Goal: Information Seeking & Learning: Find specific fact

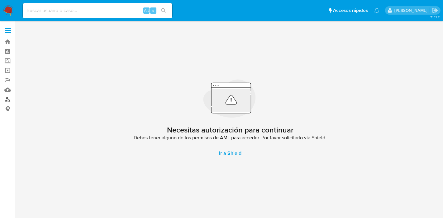
click at [10, 98] on link "Buscador de personas" at bounding box center [37, 100] width 74 height 10
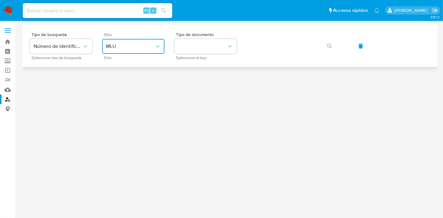
drag, startPoint x: 124, startPoint y: 45, endPoint x: 130, endPoint y: 50, distance: 8.4
click at [124, 45] on span "MLU" at bounding box center [130, 46] width 49 height 6
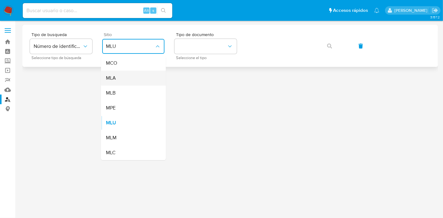
click at [144, 78] on div "MLA" at bounding box center [131, 78] width 51 height 15
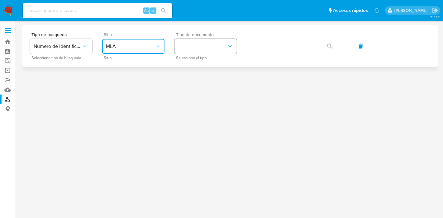
click at [229, 45] on icon "identificationType" at bounding box center [230, 46] width 6 height 6
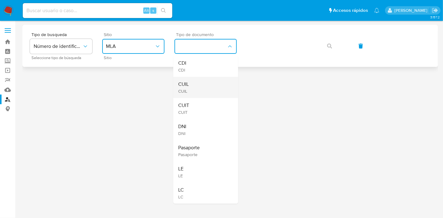
click at [214, 89] on div "CUIL CUIL" at bounding box center [203, 87] width 51 height 21
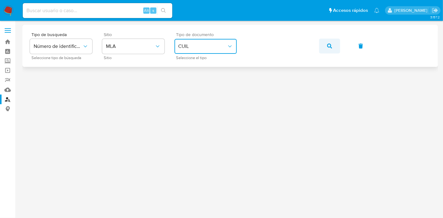
click at [333, 46] on button "button" at bounding box center [329, 46] width 21 height 15
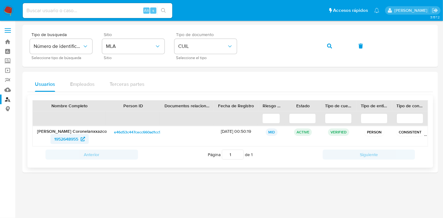
click at [59, 140] on span "1952648955" at bounding box center [66, 139] width 24 height 10
click at [335, 45] on button "button" at bounding box center [329, 46] width 21 height 15
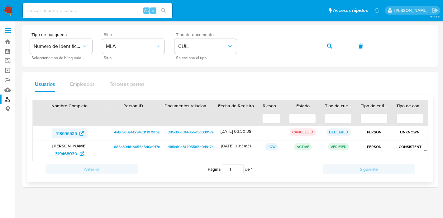
click at [74, 132] on span "418696535" at bounding box center [65, 134] width 21 height 10
click at [74, 153] on span "319468030" at bounding box center [66, 154] width 22 height 10
click at [331, 50] on span "button" at bounding box center [329, 46] width 5 height 14
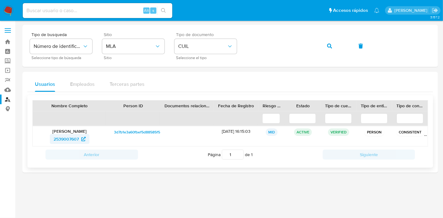
click at [83, 139] on icon at bounding box center [83, 139] width 4 height 4
click at [326, 44] on button "button" at bounding box center [329, 46] width 21 height 15
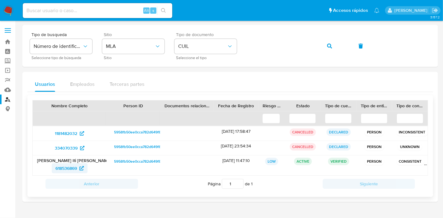
click at [71, 168] on span "618536869" at bounding box center [65, 169] width 21 height 10
click at [335, 45] on button "button" at bounding box center [329, 46] width 21 height 15
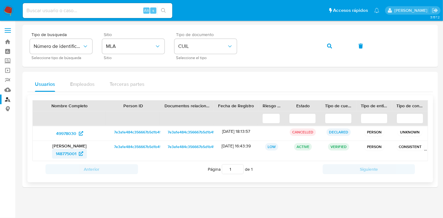
click at [68, 150] on span "148775001" at bounding box center [66, 154] width 21 height 10
click at [243, 50] on div "Tipo de busqueda Número de identificación Seleccione tipo de búsqueda Sitio MLA…" at bounding box center [230, 45] width 401 height 27
click at [332, 44] on icon "button" at bounding box center [329, 46] width 5 height 5
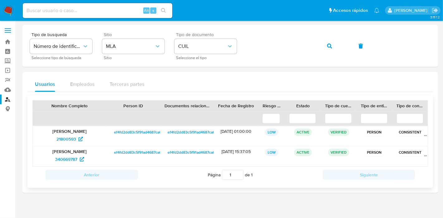
click at [59, 132] on p "Sansón Mielnik" at bounding box center [69, 132] width 65 height 6
click at [60, 140] on span "21800593" at bounding box center [66, 139] width 20 height 10
click at [223, 55] on div "Tipo de busqueda Número de identificación Seleccione tipo de búsqueda Sitio MLA…" at bounding box center [230, 45] width 401 height 27
click at [332, 45] on icon "button" at bounding box center [329, 46] width 5 height 5
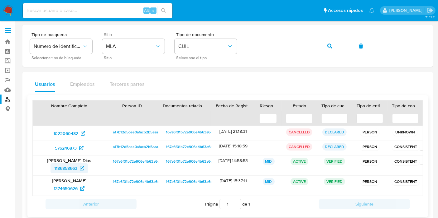
click at [82, 168] on icon at bounding box center [82, 168] width 4 height 4
click at [332, 43] on button "button" at bounding box center [329, 46] width 21 height 15
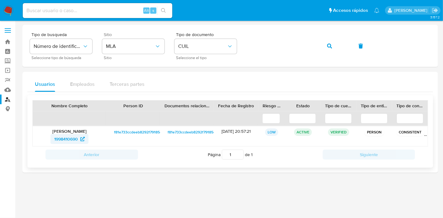
click at [79, 137] on span "1998410690" at bounding box center [69, 139] width 31 height 10
click at [326, 49] on button "button" at bounding box center [329, 46] width 21 height 15
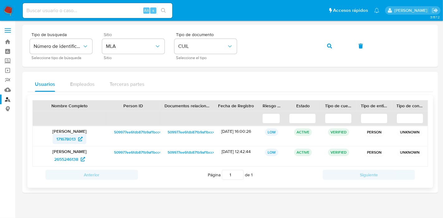
click at [62, 140] on span "171678013" at bounding box center [65, 139] width 19 height 10
click at [329, 42] on span "button" at bounding box center [329, 46] width 5 height 14
click at [78, 159] on span "1981582165" at bounding box center [69, 160] width 29 height 10
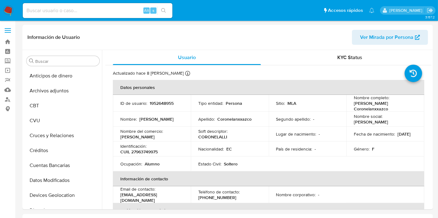
select select "10"
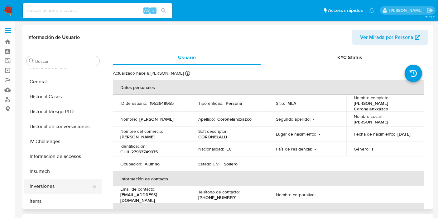
scroll to position [155, 0]
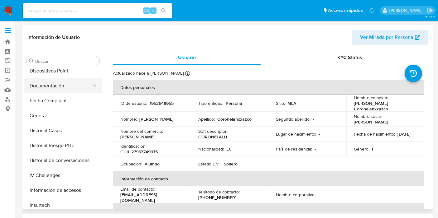
click at [47, 89] on button "Documentación" at bounding box center [60, 86] width 73 height 15
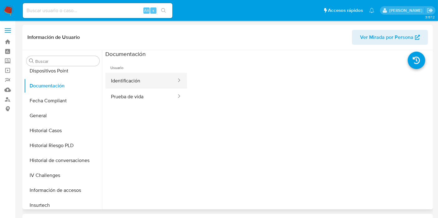
click at [141, 81] on button "Identificación" at bounding box center [141, 81] width 72 height 16
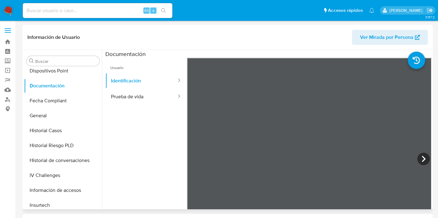
scroll to position [10, 0]
click at [155, 100] on button "Prueba de vida" at bounding box center [141, 97] width 72 height 16
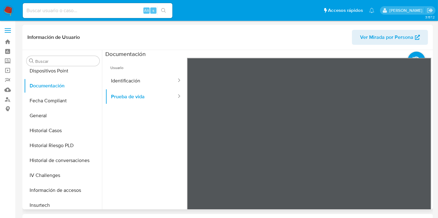
scroll to position [19, 0]
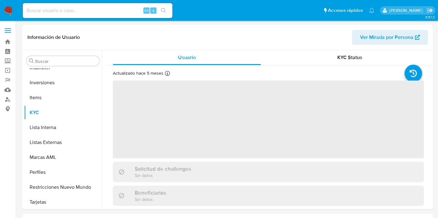
scroll to position [293, 0]
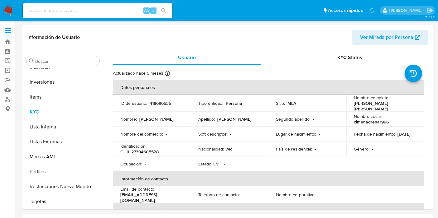
select select "10"
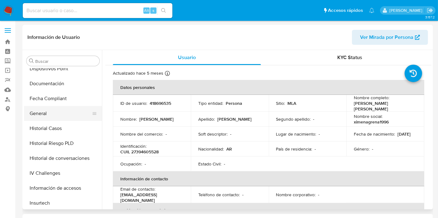
scroll to position [155, 0]
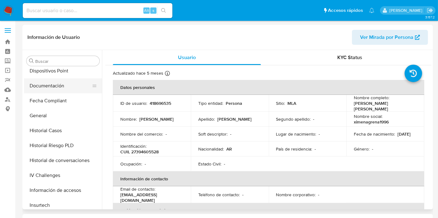
click at [55, 80] on button "Documentación" at bounding box center [60, 86] width 73 height 15
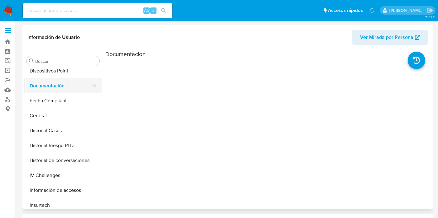
click at [76, 91] on button "Documentación" at bounding box center [60, 86] width 73 height 15
click at [55, 92] on button "Documentación" at bounding box center [60, 86] width 73 height 15
drag, startPoint x: 56, startPoint y: 75, endPoint x: 54, endPoint y: 79, distance: 4.7
click at [56, 74] on button "Dispositivos Point" at bounding box center [63, 71] width 78 height 15
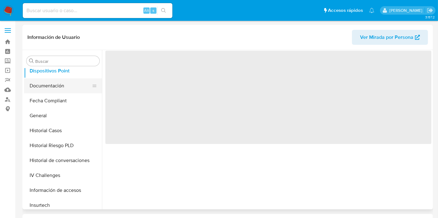
click at [51, 92] on button "Documentación" at bounding box center [60, 86] width 73 height 15
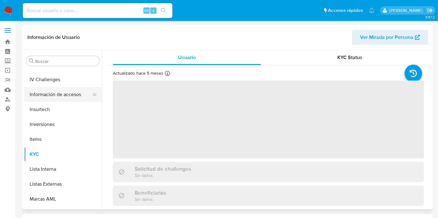
scroll to position [224, 0]
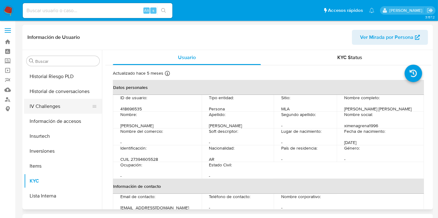
select select "10"
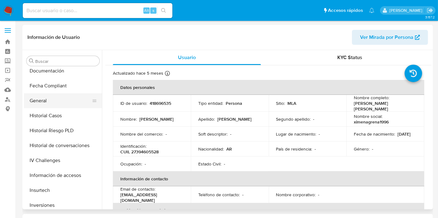
scroll to position [155, 0]
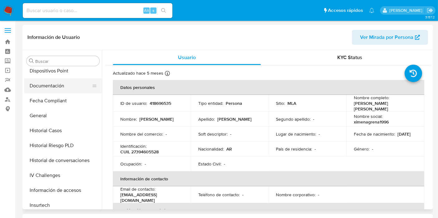
click at [50, 87] on button "Documentación" at bounding box center [60, 86] width 73 height 15
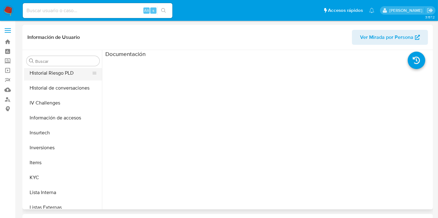
scroll to position [189, 0]
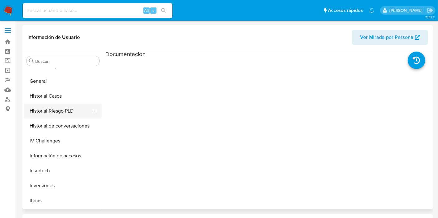
click at [48, 108] on button "Historial Riesgo PLD" at bounding box center [60, 111] width 73 height 15
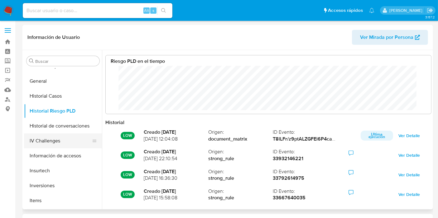
scroll to position [47, 313]
click at [53, 140] on button "IV Challenges" at bounding box center [60, 141] width 73 height 15
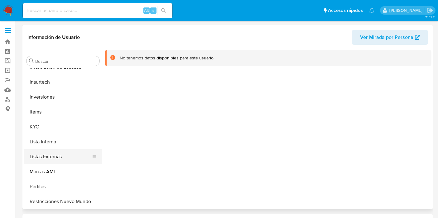
scroll to position [293, 0]
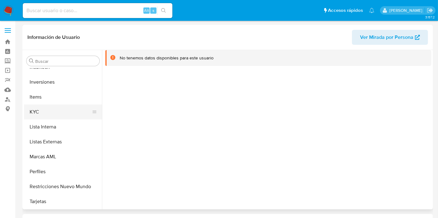
click at [36, 110] on button "KYC" at bounding box center [60, 112] width 73 height 15
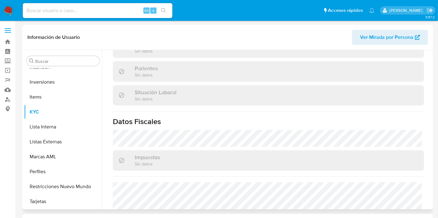
scroll to position [314, 0]
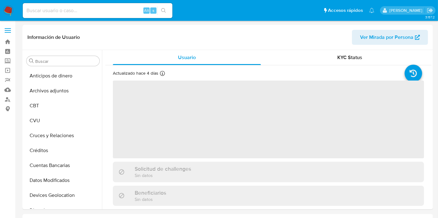
scroll to position [293, 0]
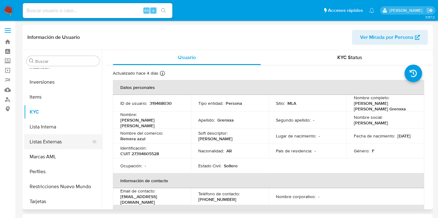
select select "10"
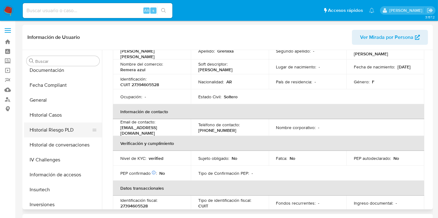
scroll to position [120, 0]
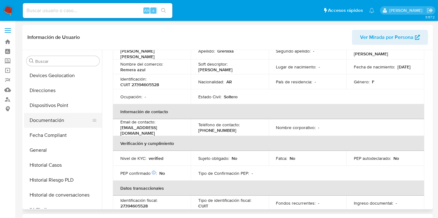
click at [45, 125] on button "Documentación" at bounding box center [60, 120] width 73 height 15
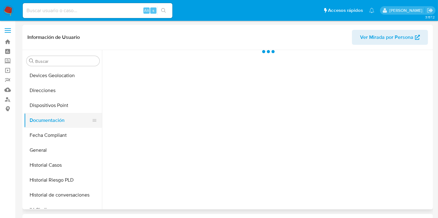
scroll to position [0, 0]
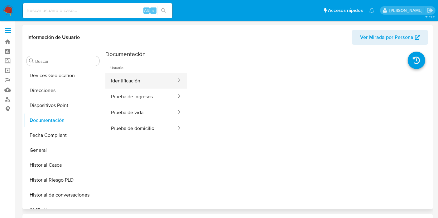
click at [159, 79] on button "Identificación" at bounding box center [141, 81] width 72 height 16
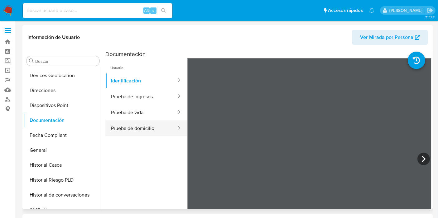
click at [134, 129] on button "Prueba de domicilio" at bounding box center [141, 129] width 72 height 16
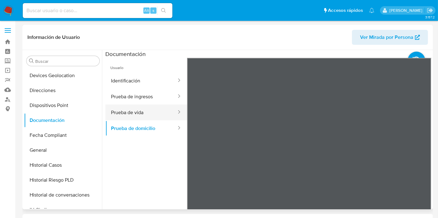
click at [135, 116] on button "Prueba de vida" at bounding box center [141, 113] width 72 height 16
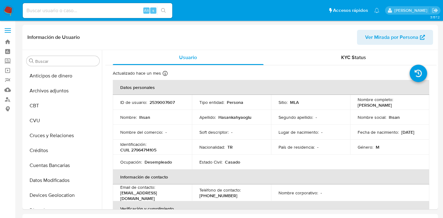
select select "10"
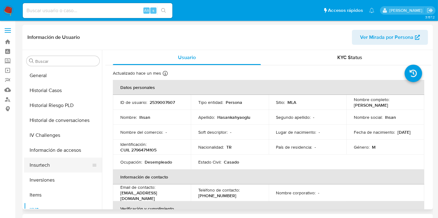
scroll to position [155, 0]
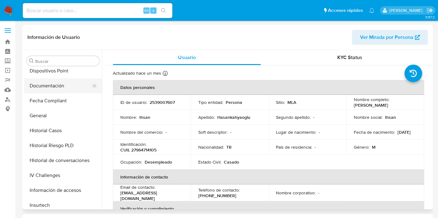
click at [56, 88] on button "Documentación" at bounding box center [60, 86] width 73 height 15
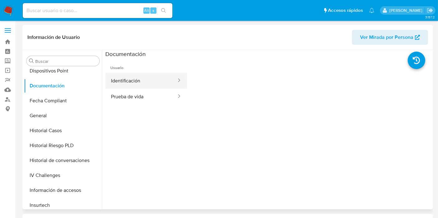
click at [151, 84] on button "Identificación" at bounding box center [141, 81] width 72 height 16
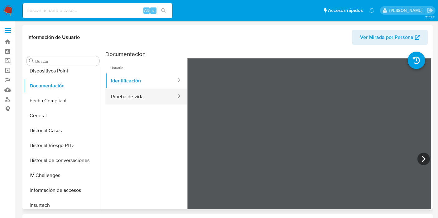
click at [143, 96] on button "Prueba de vida" at bounding box center [141, 97] width 72 height 16
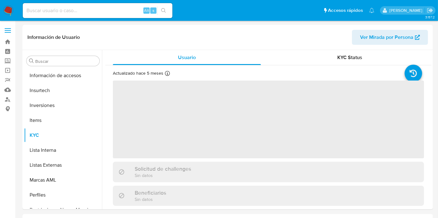
scroll to position [308, 0]
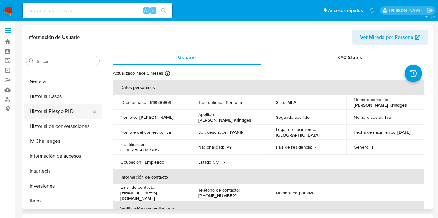
select select "10"
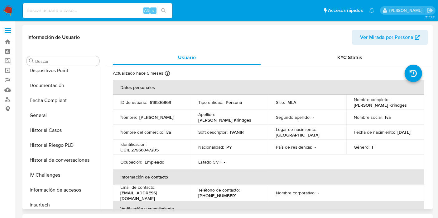
scroll to position [135, 0]
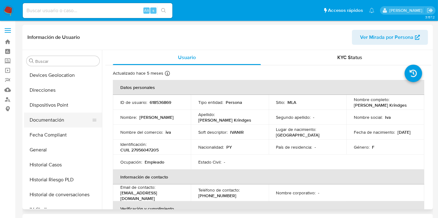
click at [44, 120] on button "Documentación" at bounding box center [60, 120] width 73 height 15
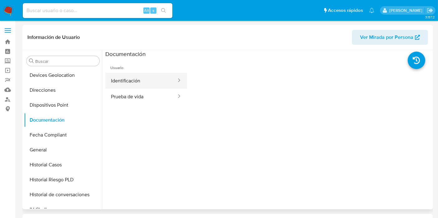
click at [141, 83] on button "Identificación" at bounding box center [141, 81] width 72 height 16
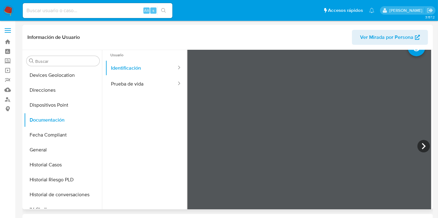
scroll to position [0, 0]
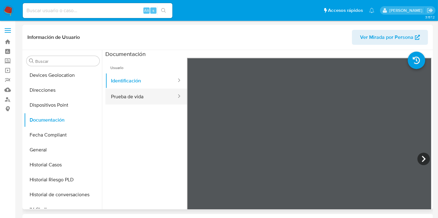
drag, startPoint x: 153, startPoint y: 92, endPoint x: 134, endPoint y: 101, distance: 20.5
click at [134, 101] on button "Prueba de vida" at bounding box center [141, 97] width 72 height 16
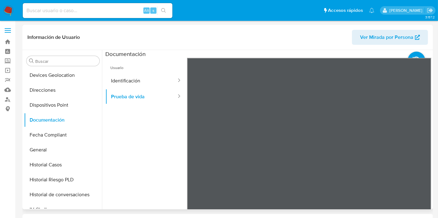
scroll to position [10, 0]
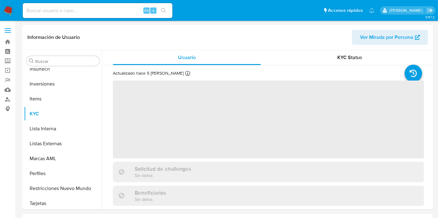
scroll to position [293, 0]
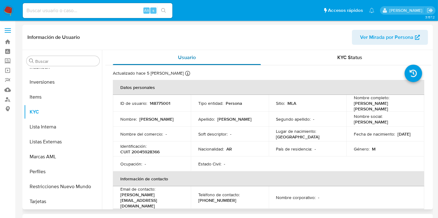
select select "10"
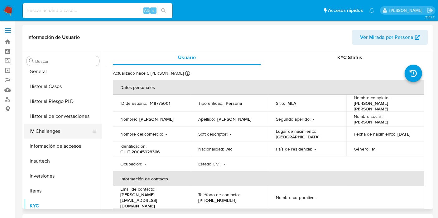
scroll to position [189, 0]
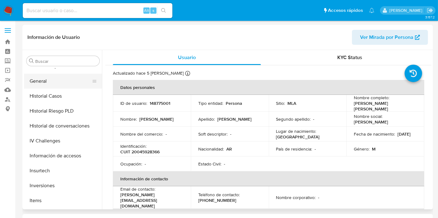
click at [49, 79] on button "General" at bounding box center [60, 81] width 73 height 15
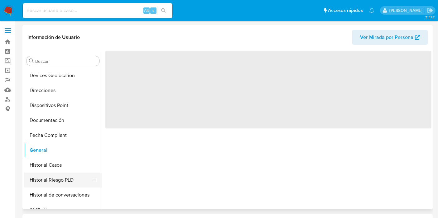
scroll to position [120, 0]
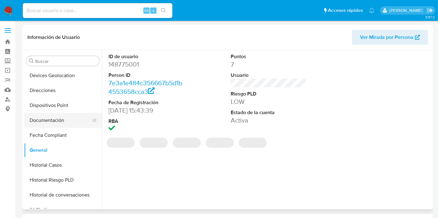
click at [53, 123] on button "Documentación" at bounding box center [60, 120] width 73 height 15
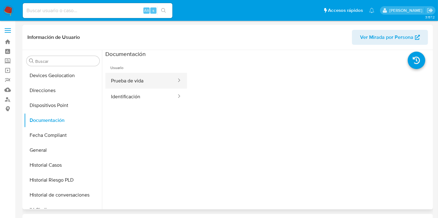
click at [133, 84] on button "Prueba de vida" at bounding box center [141, 81] width 72 height 16
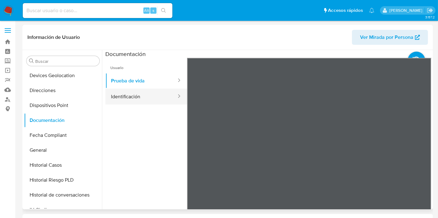
click at [133, 89] on button "Identificación" at bounding box center [141, 97] width 72 height 16
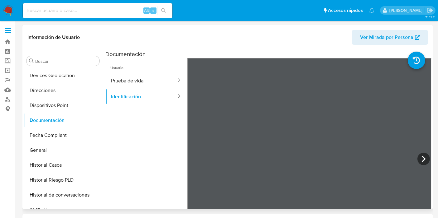
scroll to position [10, 0]
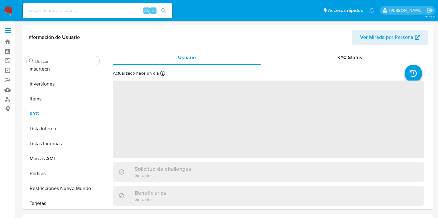
scroll to position [293, 0]
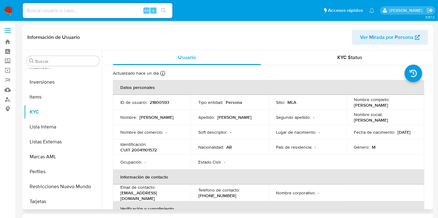
select select "10"
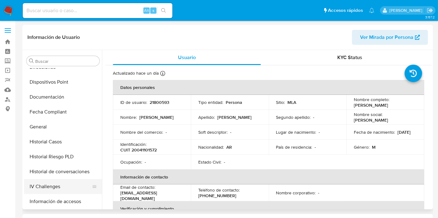
scroll to position [120, 0]
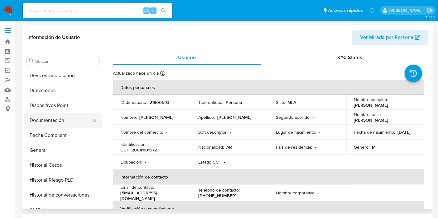
click at [51, 115] on button "Documentación" at bounding box center [60, 120] width 73 height 15
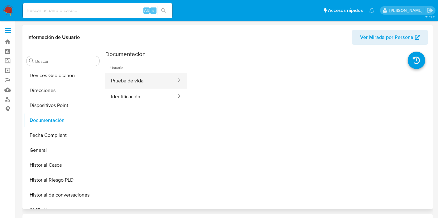
click at [163, 77] on button "Prueba de vida" at bounding box center [141, 81] width 72 height 16
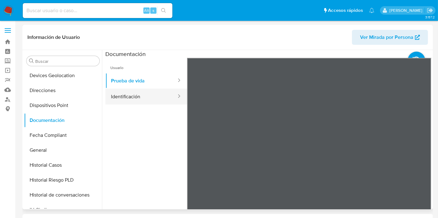
click at [147, 98] on button "Identificación" at bounding box center [141, 97] width 72 height 16
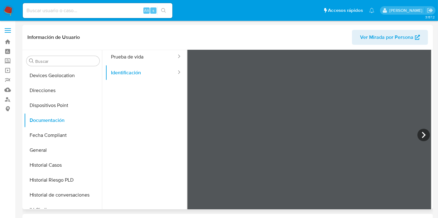
scroll to position [35, 0]
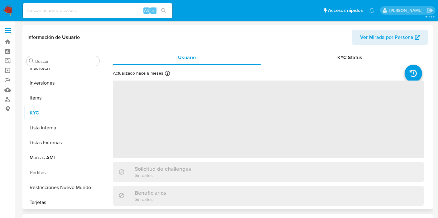
scroll to position [293, 0]
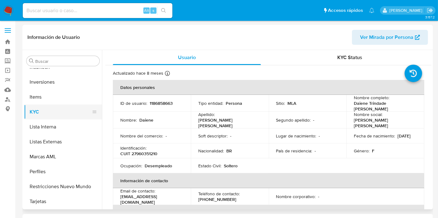
select select "10"
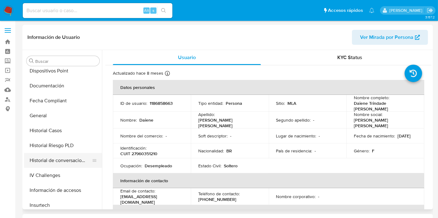
scroll to position [120, 0]
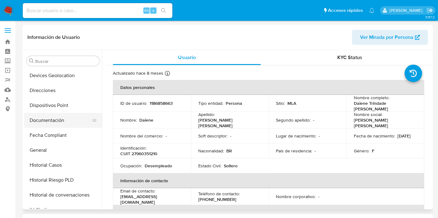
click at [60, 122] on button "Documentación" at bounding box center [60, 120] width 73 height 15
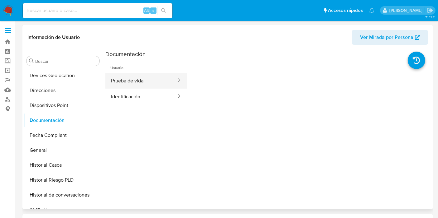
click at [146, 79] on button "Prueba de vida" at bounding box center [141, 81] width 72 height 16
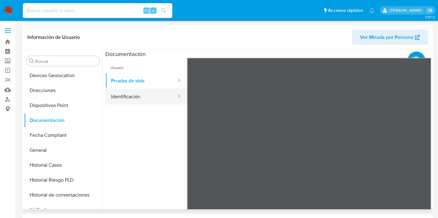
click at [136, 100] on button "Identificación" at bounding box center [141, 97] width 72 height 16
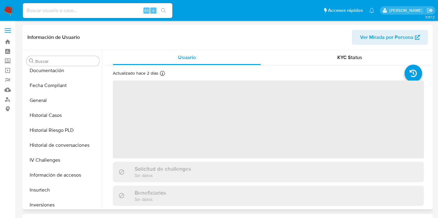
scroll to position [155, 0]
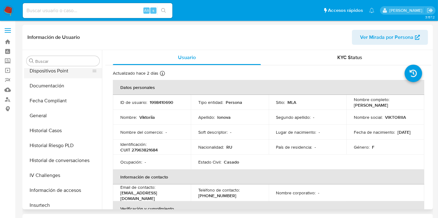
select select "10"
click at [57, 85] on button "Documentación" at bounding box center [60, 86] width 73 height 15
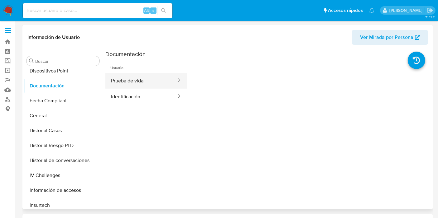
drag, startPoint x: 151, startPoint y: 83, endPoint x: 157, endPoint y: 81, distance: 6.2
click at [151, 83] on button "Prueba de vida" at bounding box center [141, 81] width 72 height 16
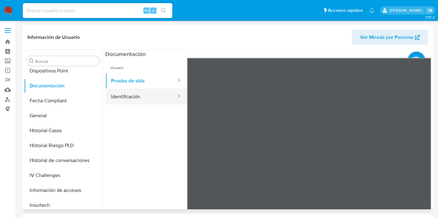
click at [131, 102] on button "Identificación" at bounding box center [141, 97] width 72 height 16
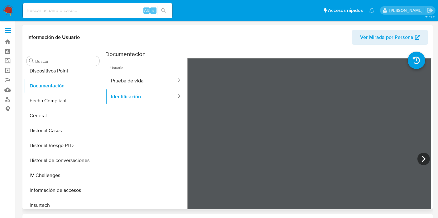
scroll to position [10, 0]
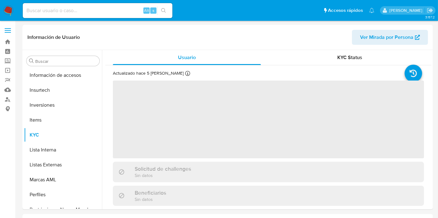
scroll to position [308, 0]
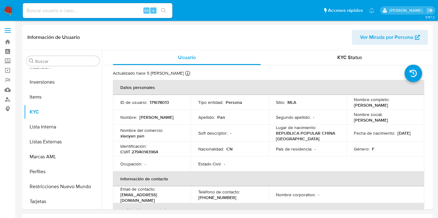
select select "10"
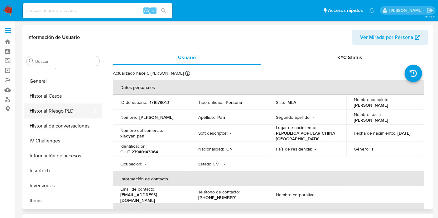
scroll to position [170, 0]
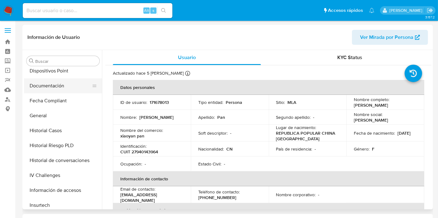
click at [71, 90] on button "Documentación" at bounding box center [60, 86] width 73 height 15
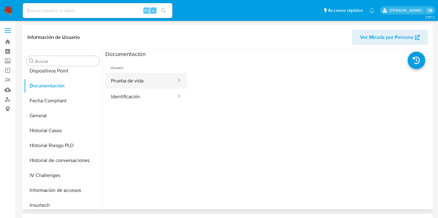
click at [132, 85] on button "Prueba de vida" at bounding box center [141, 81] width 72 height 16
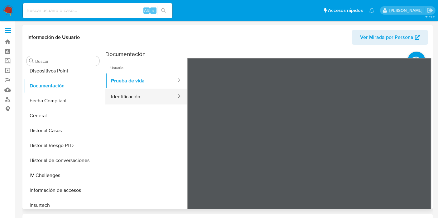
click at [146, 92] on button "Identificación" at bounding box center [141, 97] width 72 height 16
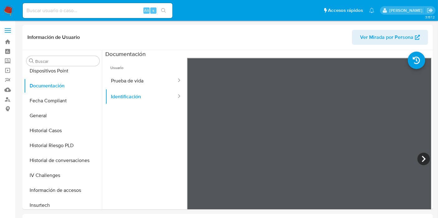
click at [93, 12] on input at bounding box center [98, 11] width 150 height 8
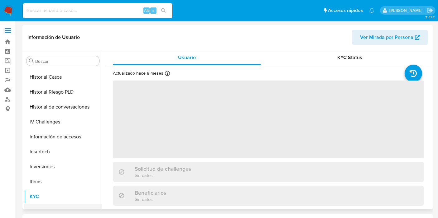
scroll to position [189, 0]
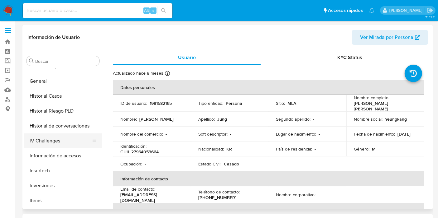
select select "10"
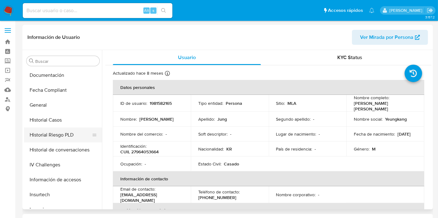
scroll to position [155, 0]
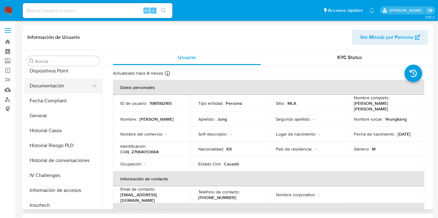
click at [56, 86] on button "Documentación" at bounding box center [60, 86] width 73 height 15
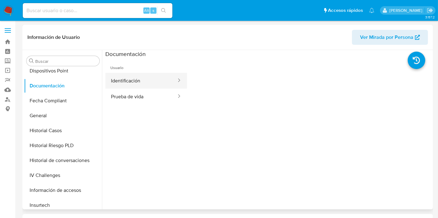
click at [139, 79] on button "Identificación" at bounding box center [141, 81] width 72 height 16
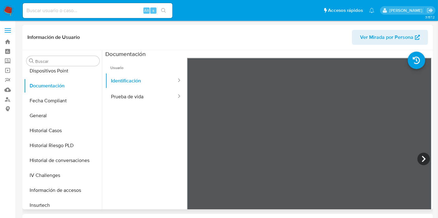
scroll to position [10, 0]
click at [109, 97] on button "Prueba de vida" at bounding box center [141, 97] width 72 height 16
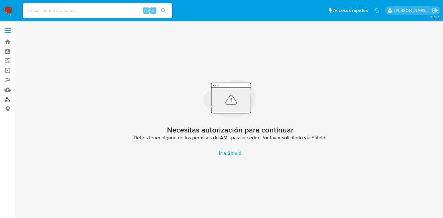
click at [10, 100] on link "Buscador de personas" at bounding box center [37, 100] width 74 height 10
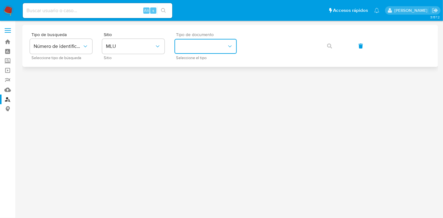
click at [205, 45] on button "identificationType" at bounding box center [205, 46] width 62 height 15
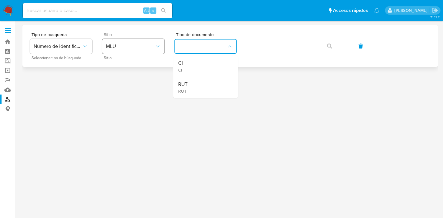
click at [141, 46] on span "MLU" at bounding box center [130, 46] width 49 height 6
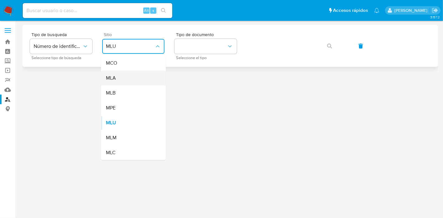
click at [134, 74] on div "MLA" at bounding box center [131, 78] width 51 height 15
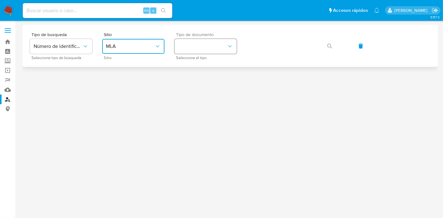
click at [211, 50] on button "identificationType" at bounding box center [205, 46] width 62 height 15
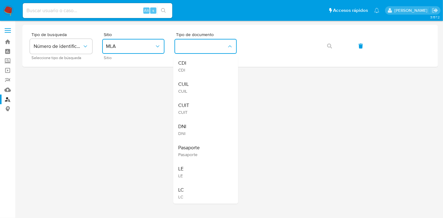
click at [202, 82] on div "CUIL CUIL" at bounding box center [203, 87] width 51 height 21
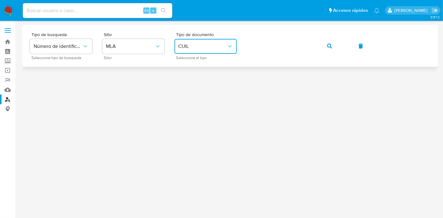
drag, startPoint x: 325, startPoint y: 49, endPoint x: 329, endPoint y: 49, distance: 3.4
click at [328, 49] on button "button" at bounding box center [329, 46] width 21 height 15
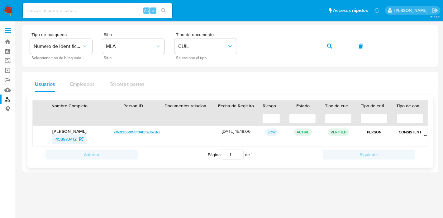
click at [81, 139] on icon at bounding box center [81, 139] width 4 height 4
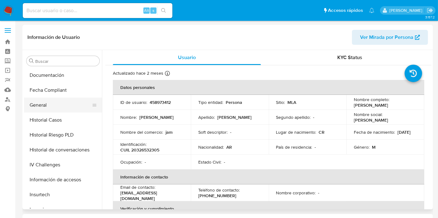
select select "10"
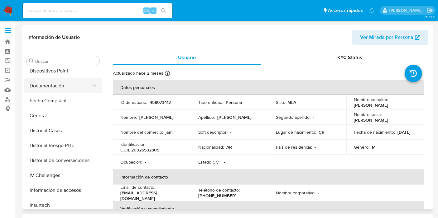
click at [49, 92] on button "Documentación" at bounding box center [60, 86] width 73 height 15
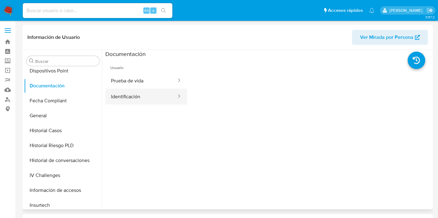
click at [132, 97] on button "Identificación" at bounding box center [141, 97] width 72 height 16
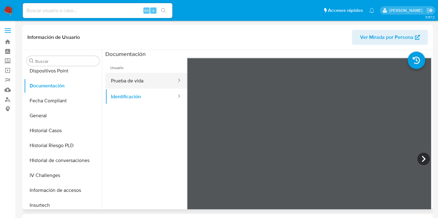
click at [157, 85] on button "Prueba de vida" at bounding box center [141, 81] width 72 height 16
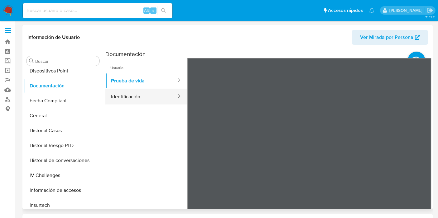
click at [155, 101] on button "Identificación" at bounding box center [141, 97] width 72 height 16
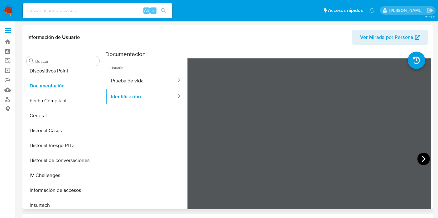
click at [420, 154] on icon at bounding box center [423, 159] width 12 height 12
click at [126, 83] on button "Prueba de vida" at bounding box center [141, 81] width 72 height 16
